Goal: Task Accomplishment & Management: Manage account settings

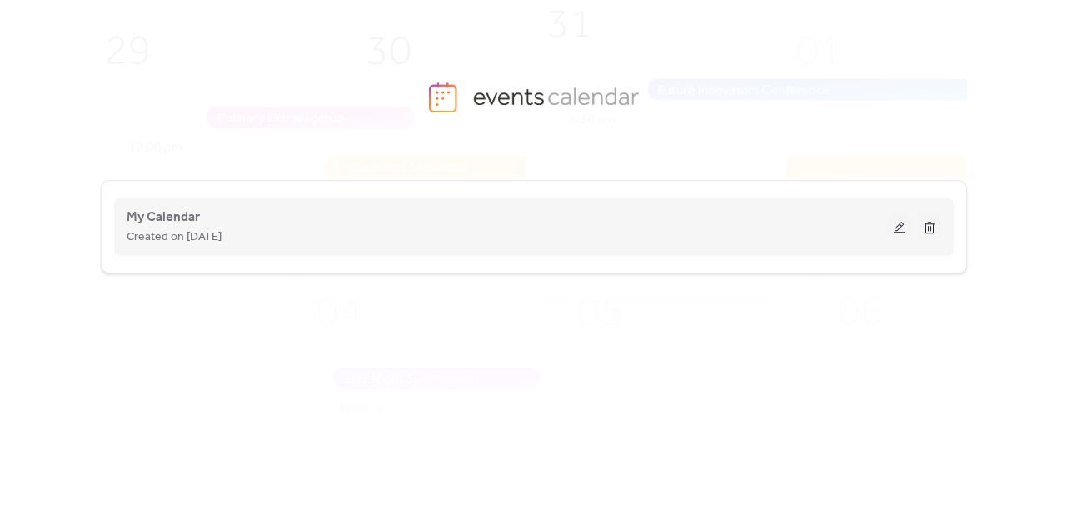
click at [896, 217] on button at bounding box center [899, 226] width 23 height 25
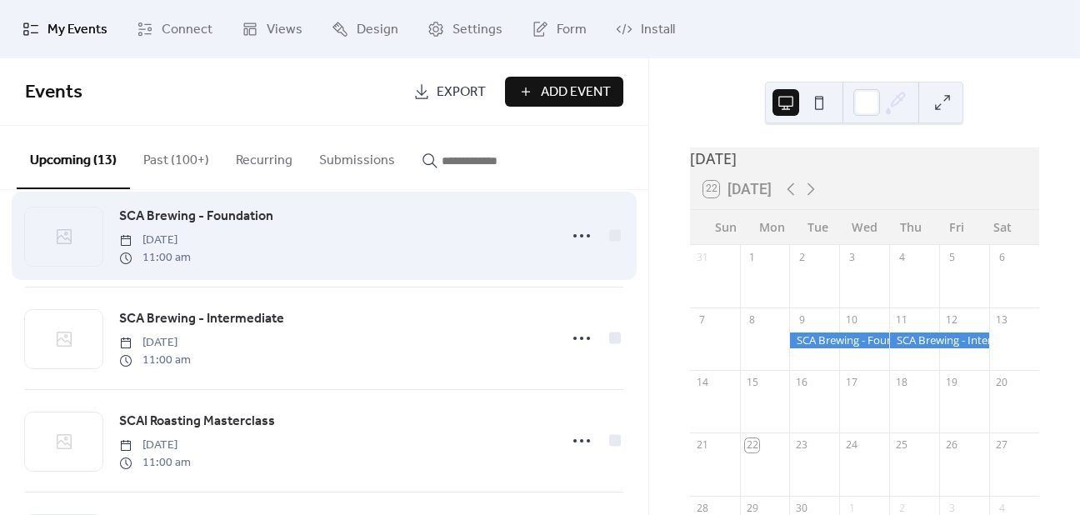
scroll to position [750, 0]
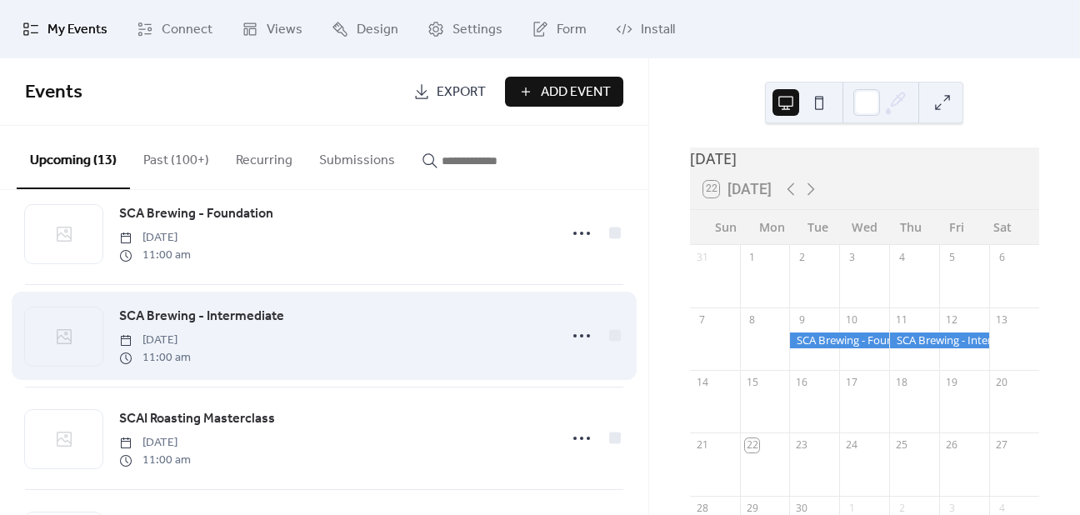
click at [399, 342] on div "SCA Brewing - Intermediate [DATE] 11:00 am" at bounding box center [333, 336] width 428 height 60
click at [568, 338] on icon at bounding box center [581, 335] width 27 height 27
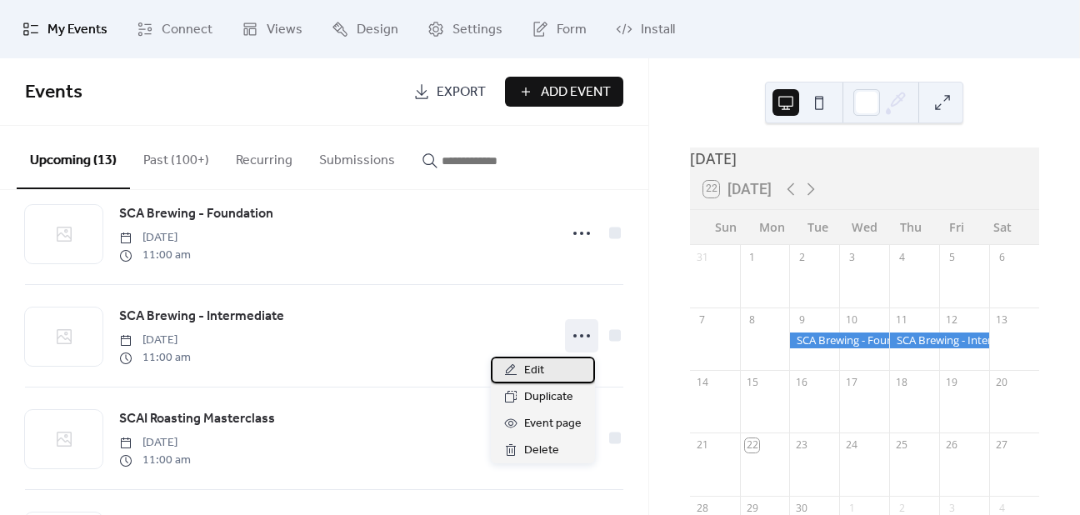
click at [540, 377] on span "Edit" at bounding box center [534, 371] width 20 height 20
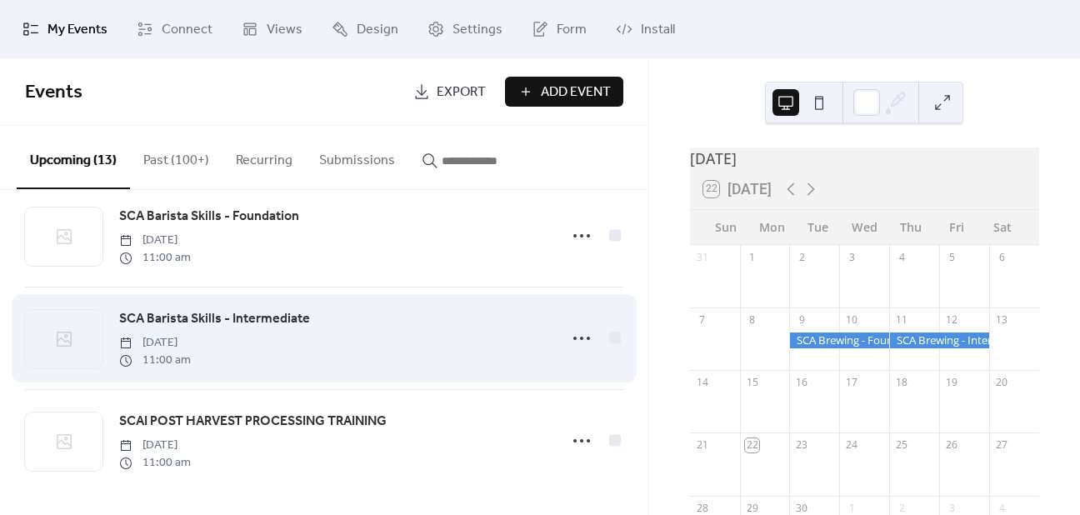
scroll to position [1058, 0]
click at [572, 337] on icon at bounding box center [581, 336] width 27 height 27
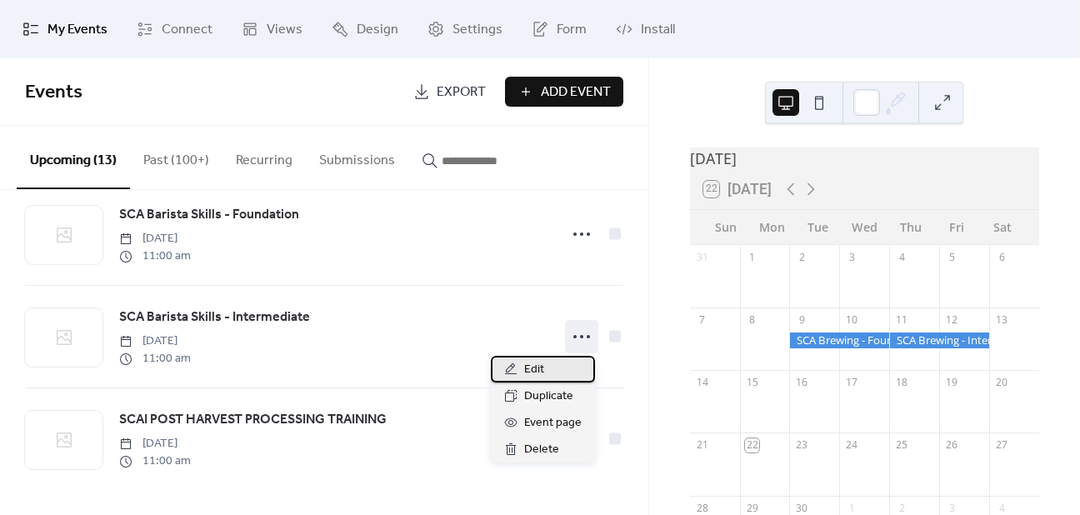
click at [550, 371] on div "Edit" at bounding box center [543, 369] width 104 height 27
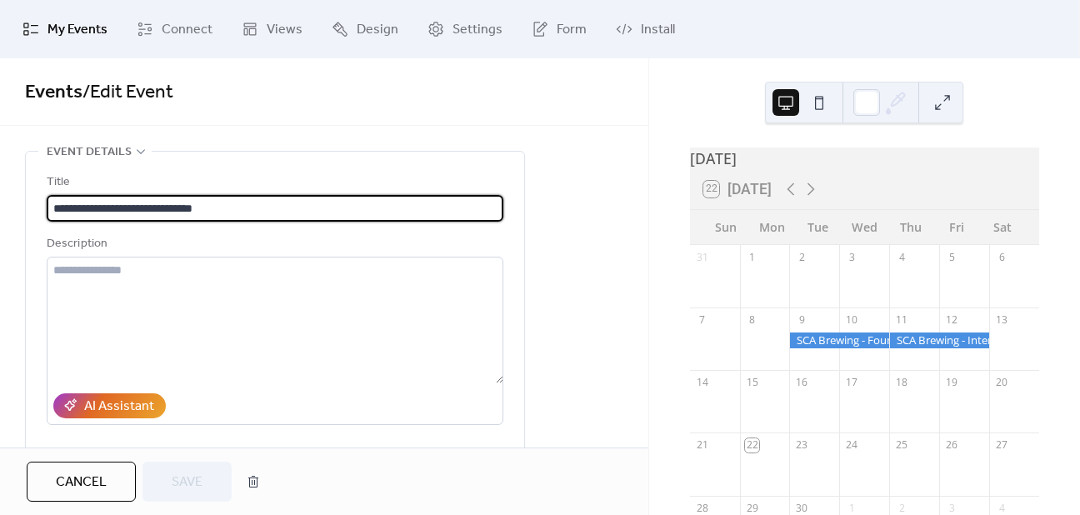
scroll to position [417, 0]
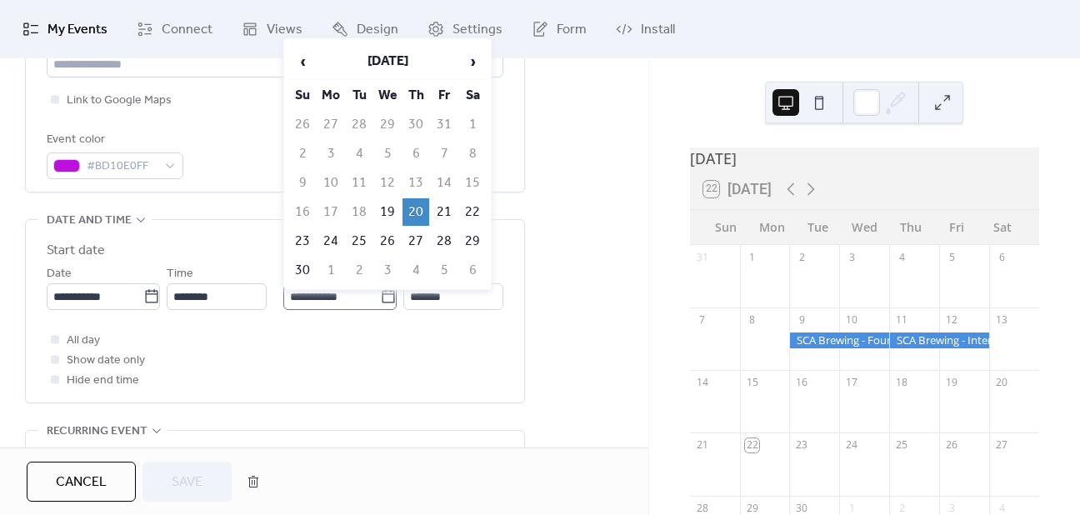
click at [382, 300] on icon at bounding box center [388, 295] width 12 height 13
click at [377, 300] on input "**********" at bounding box center [331, 296] width 97 height 27
click at [447, 207] on td "21" at bounding box center [444, 211] width 27 height 27
type input "**********"
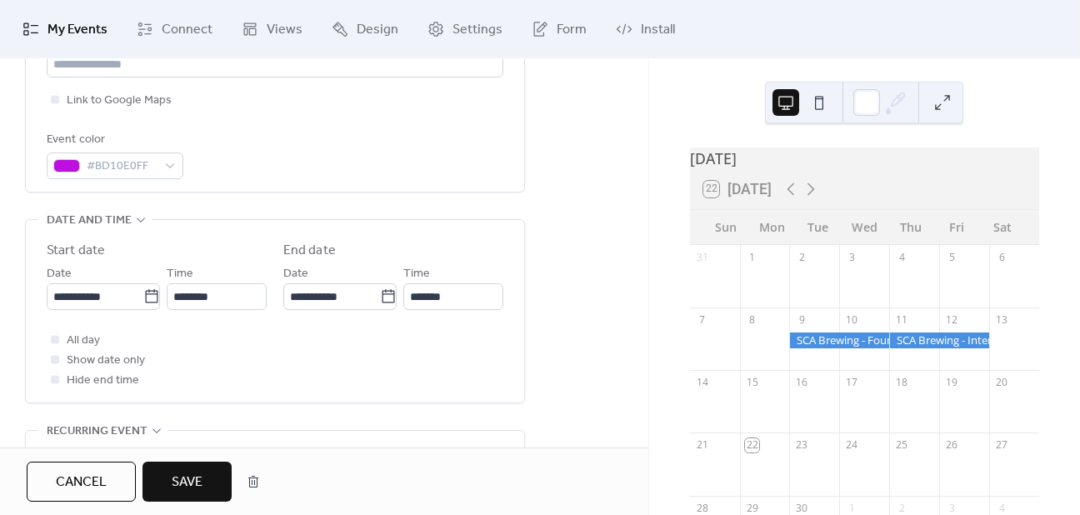
click at [182, 477] on span "Save" at bounding box center [187, 482] width 31 height 20
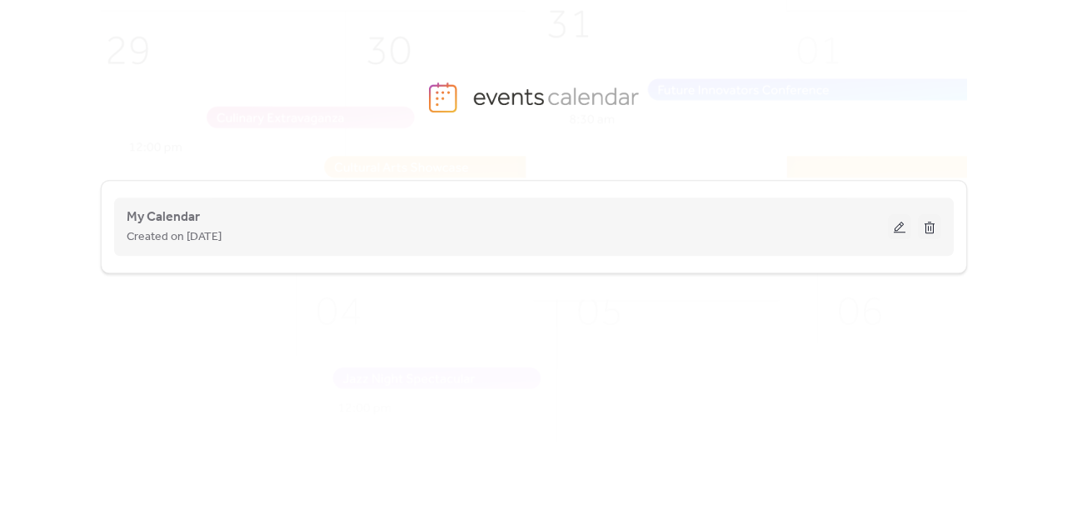
click at [902, 225] on button at bounding box center [899, 226] width 23 height 25
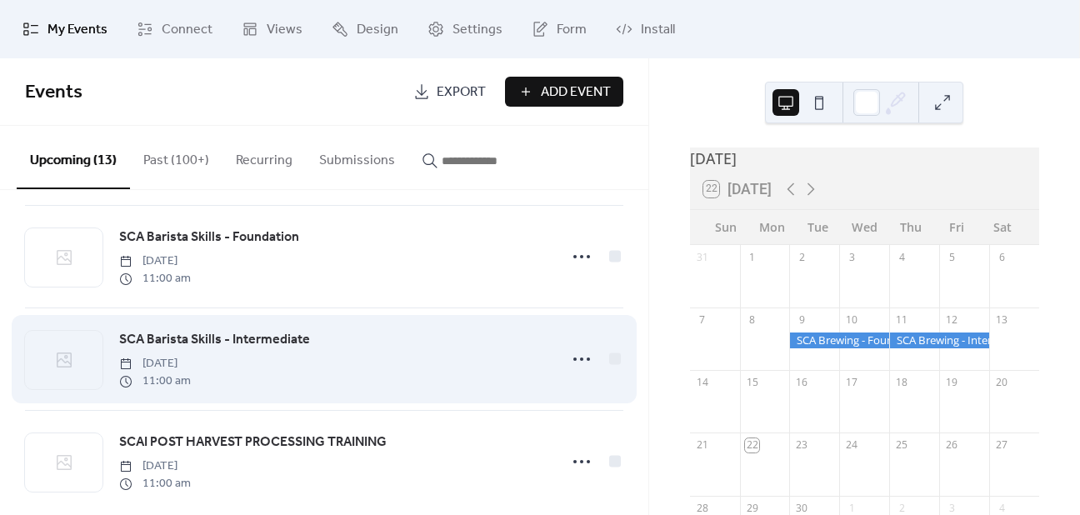
scroll to position [1058, 0]
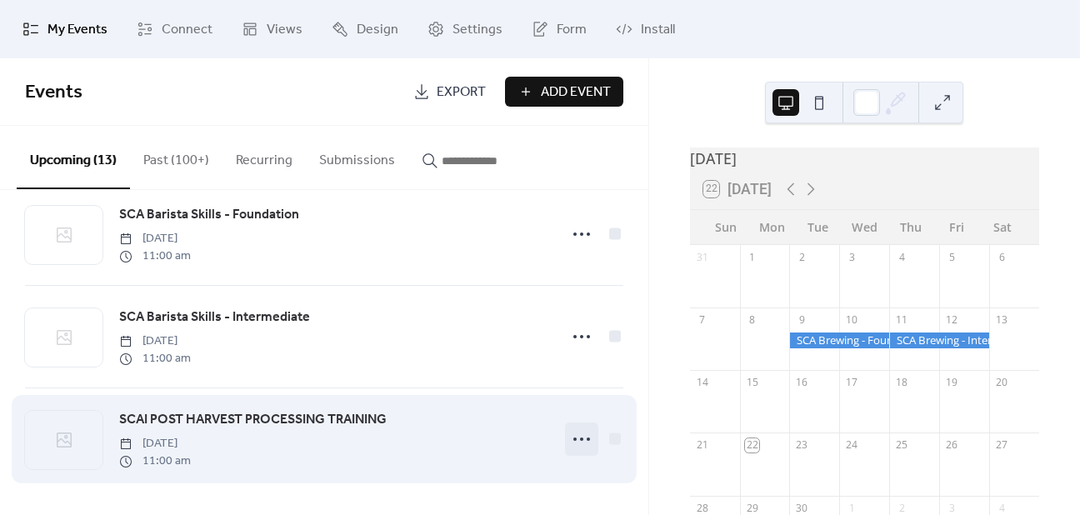
click at [573, 439] on icon at bounding box center [581, 439] width 27 height 27
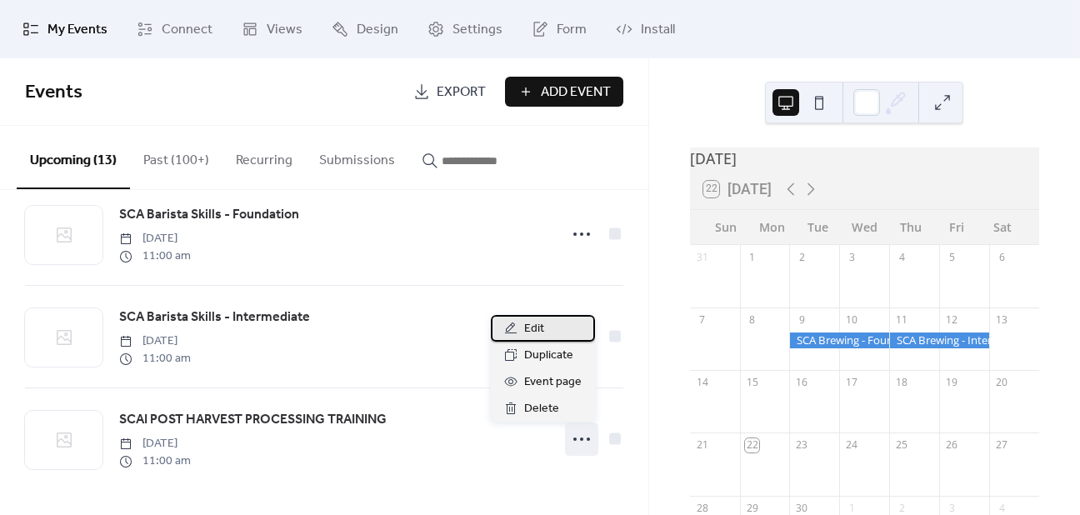
click at [539, 322] on span "Edit" at bounding box center [534, 329] width 20 height 20
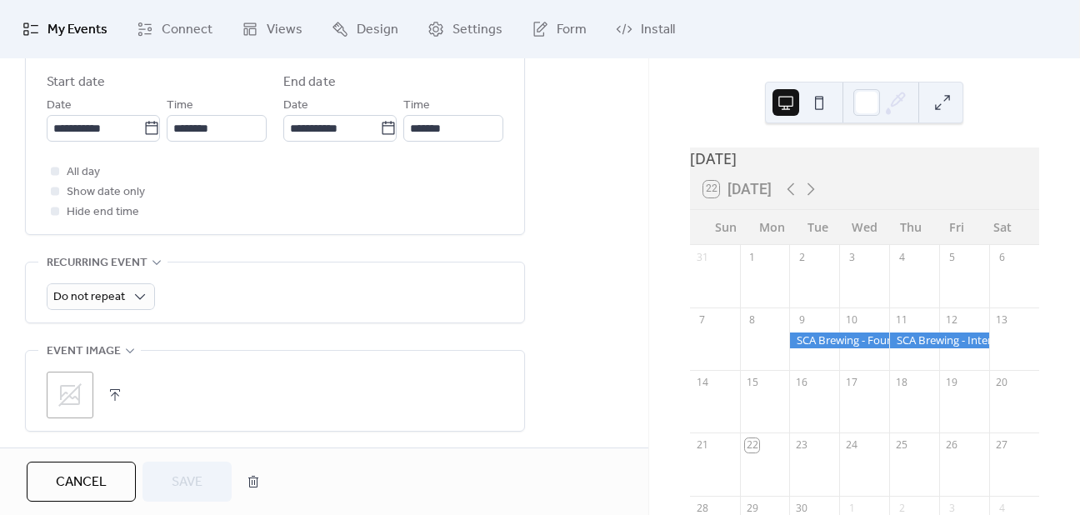
scroll to position [583, 0]
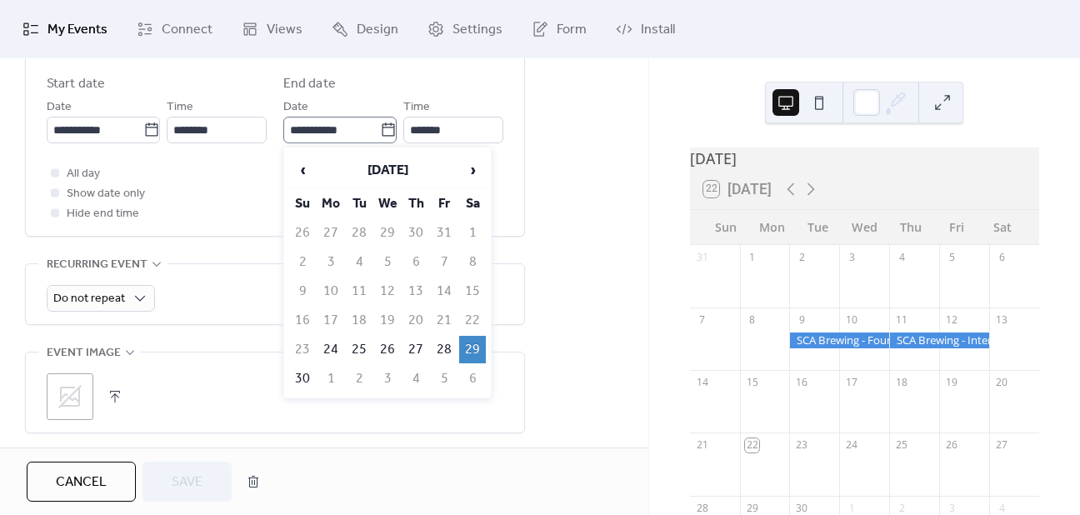
click at [387, 124] on icon at bounding box center [388, 130] width 17 height 17
click at [380, 124] on input "**********" at bounding box center [331, 130] width 97 height 27
click at [437, 349] on td "28" at bounding box center [444, 349] width 27 height 27
type input "**********"
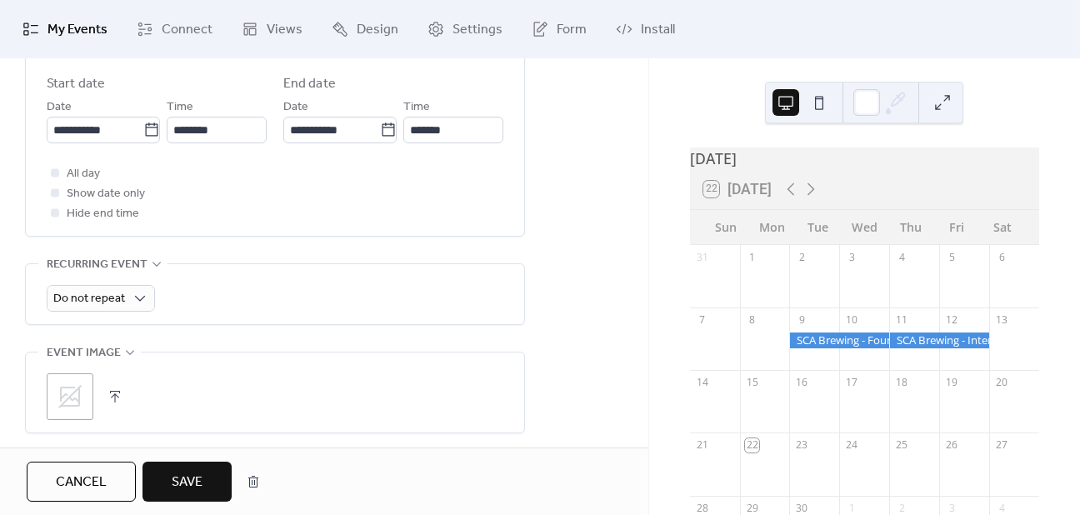
click at [214, 477] on button "Save" at bounding box center [186, 482] width 89 height 40
